Goal: Navigation & Orientation: Find specific page/section

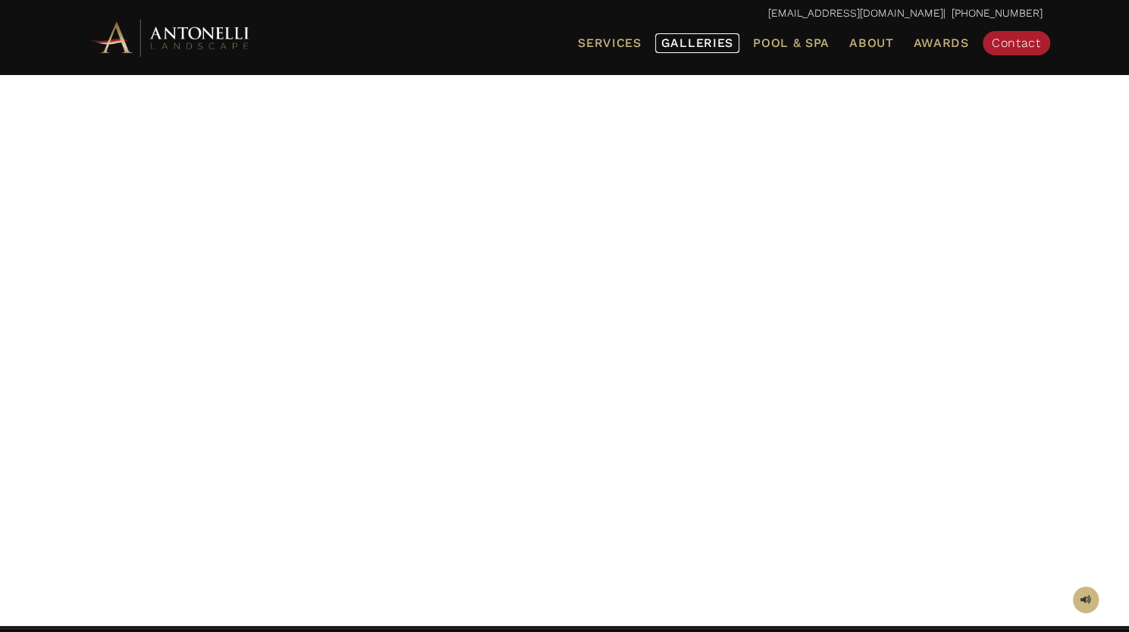
click at [697, 40] on span "Galleries" at bounding box center [697, 43] width 72 height 14
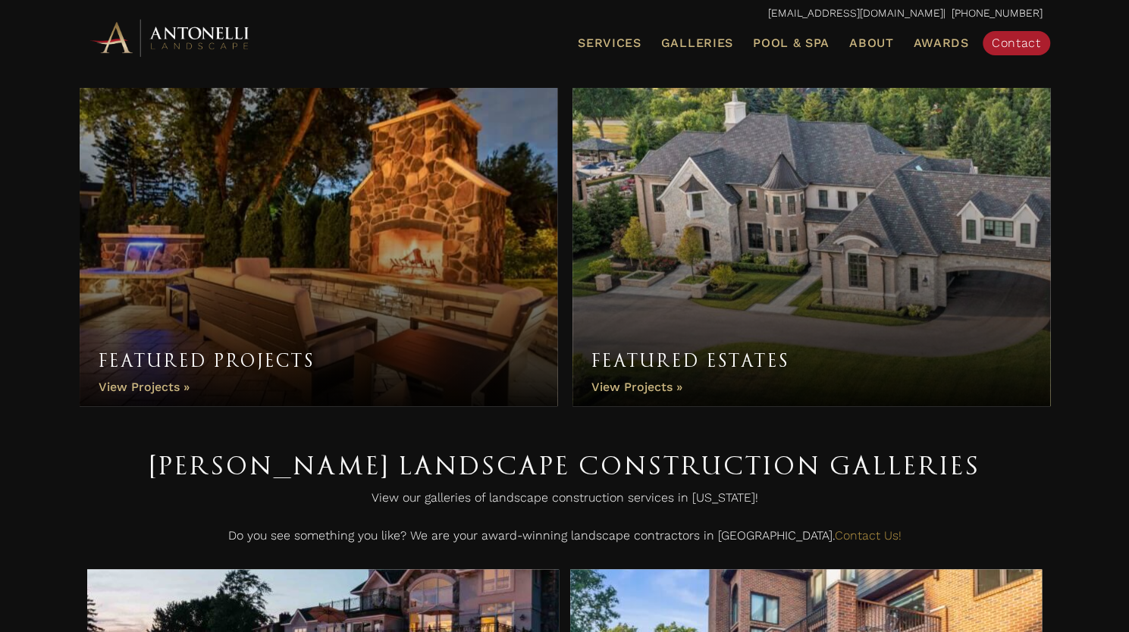
click at [656, 385] on link "Featured Estates" at bounding box center [811, 247] width 478 height 318
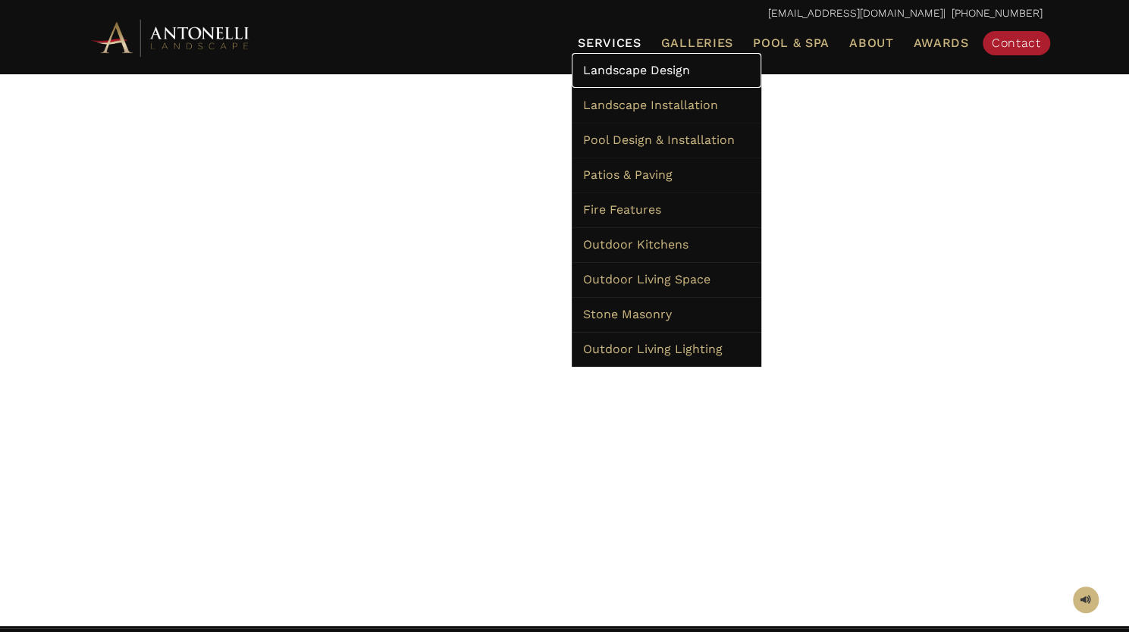
click at [606, 63] on span "Landscape Design" at bounding box center [636, 70] width 107 height 14
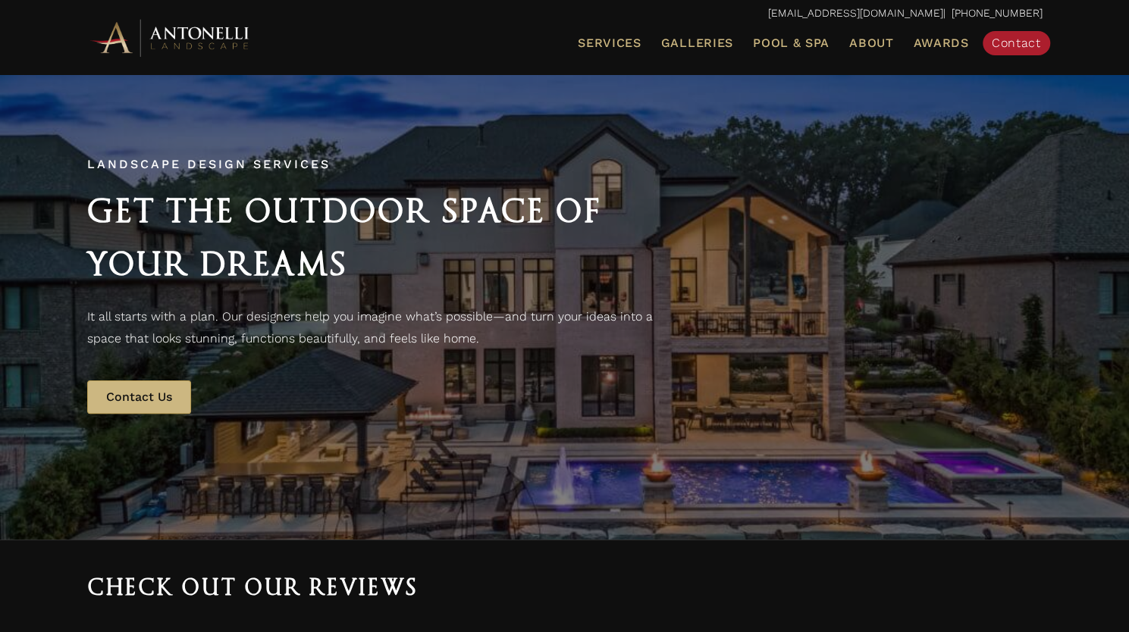
scroll to position [17, 0]
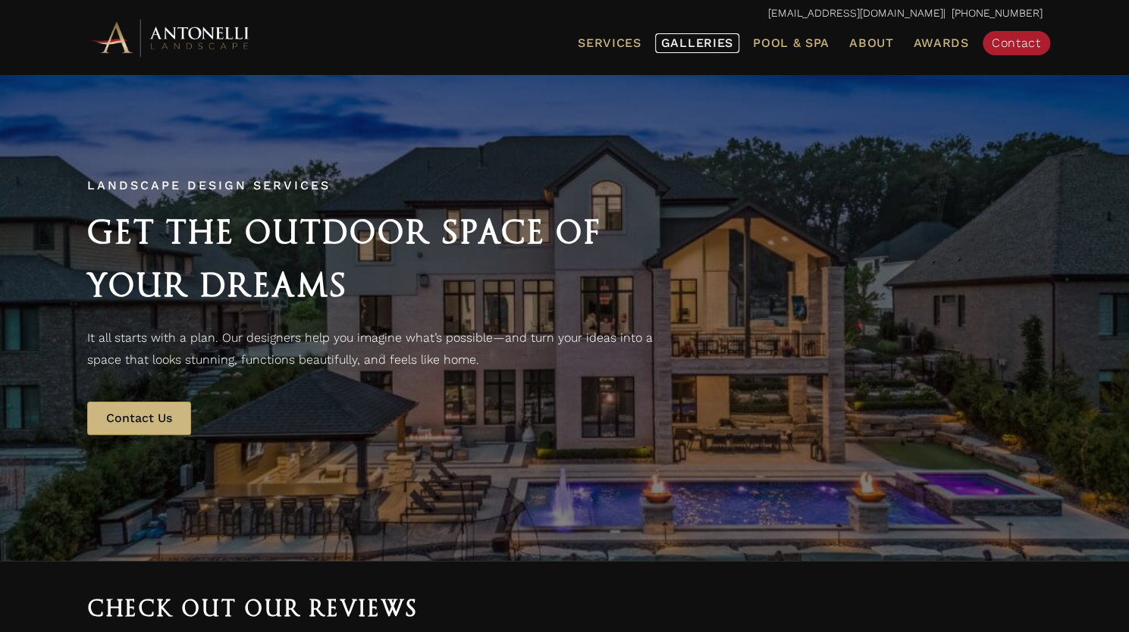
click at [691, 39] on span "Galleries" at bounding box center [697, 43] width 72 height 14
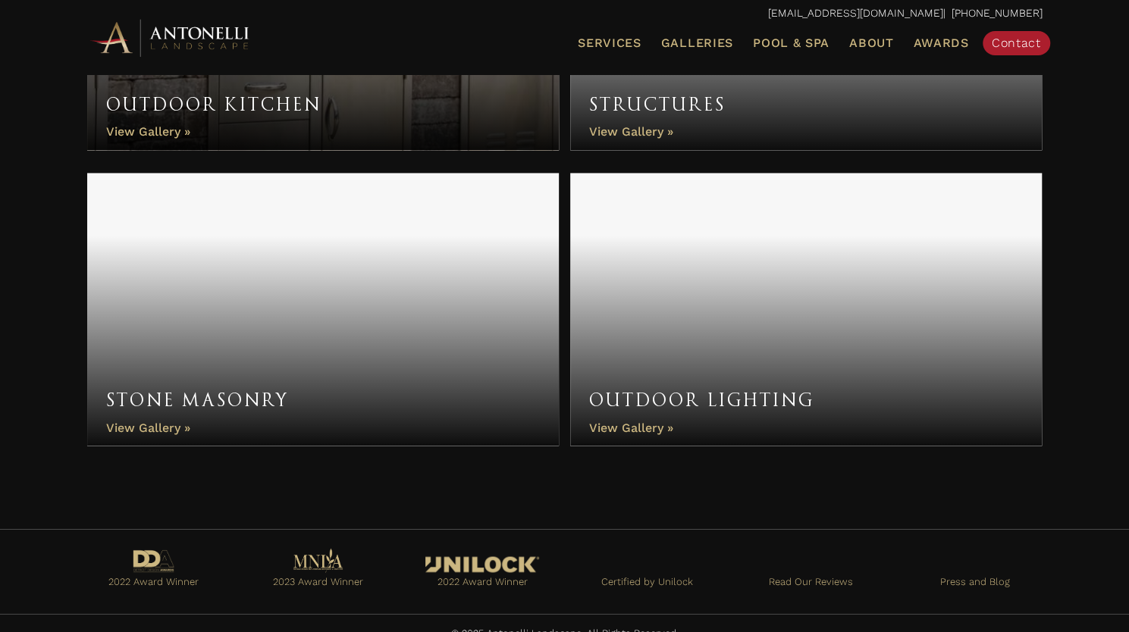
scroll to position [1300, 0]
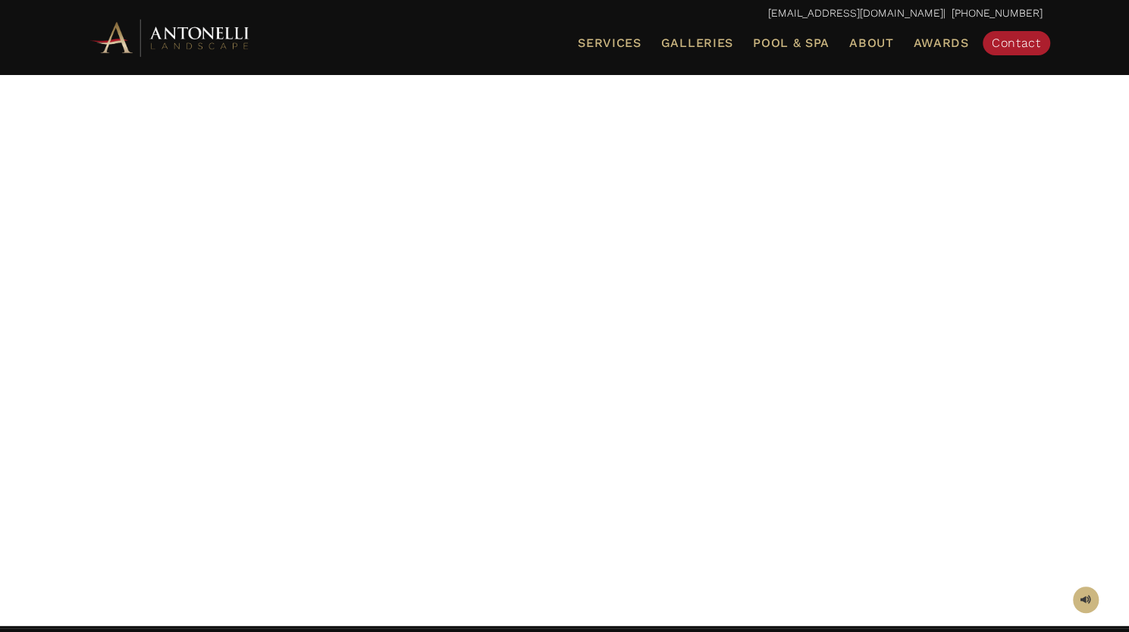
click at [179, 428] on div at bounding box center [564, 349] width 955 height 493
click at [268, 500] on div at bounding box center [564, 349] width 955 height 493
